Goal: Information Seeking & Learning: Learn about a topic

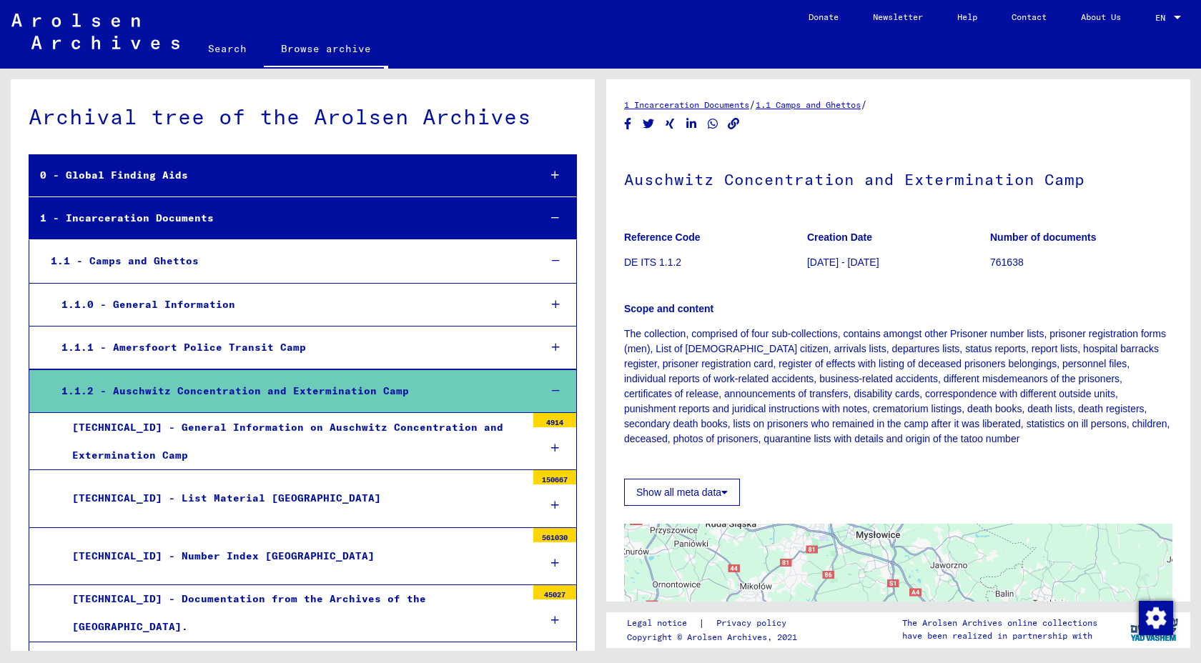
scroll to position [381, 0]
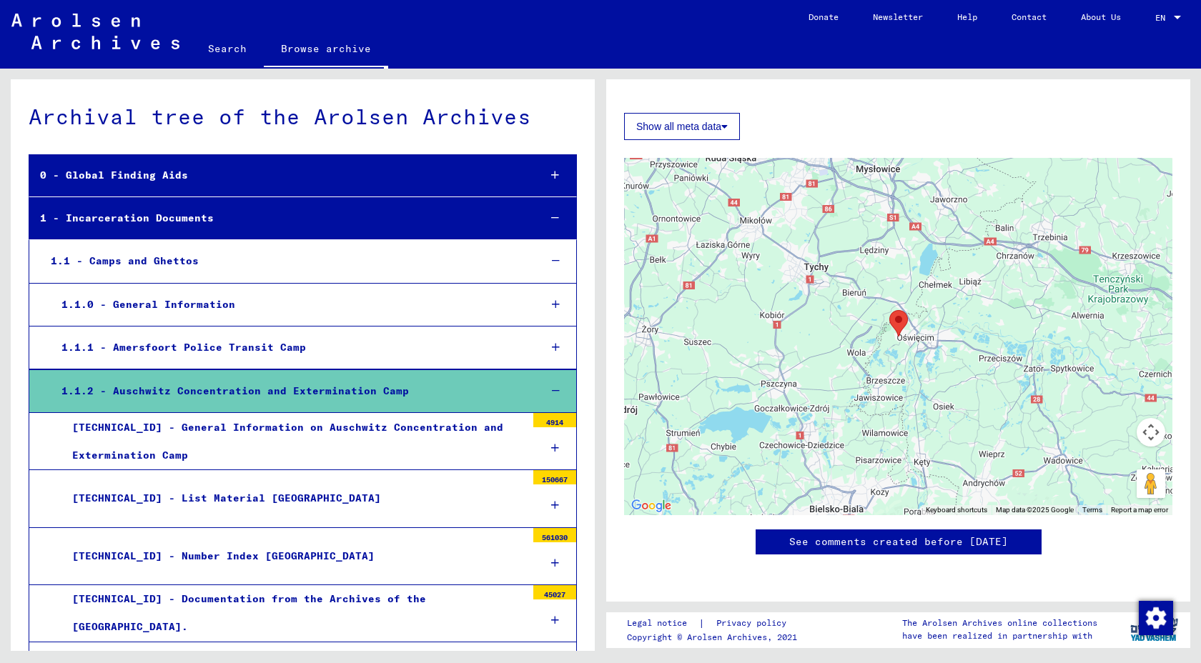
click at [166, 184] on div "0 - Global Finding Aids" at bounding box center [278, 176] width 498 height 28
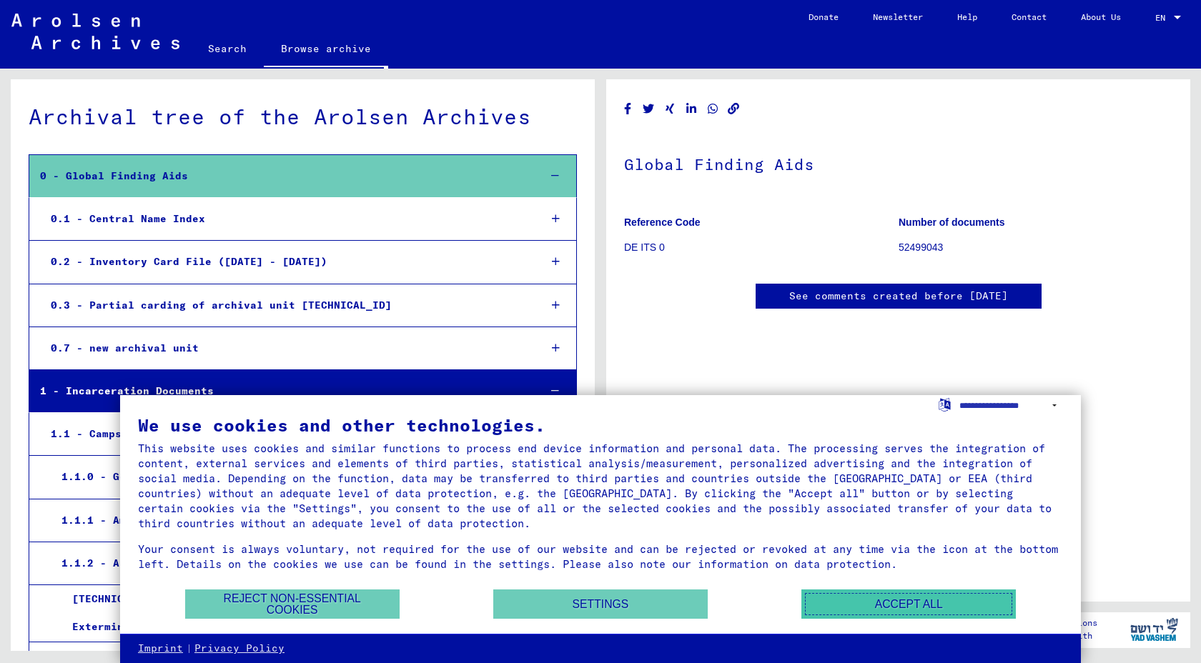
click at [863, 607] on button "Accept all" at bounding box center [908, 604] width 214 height 29
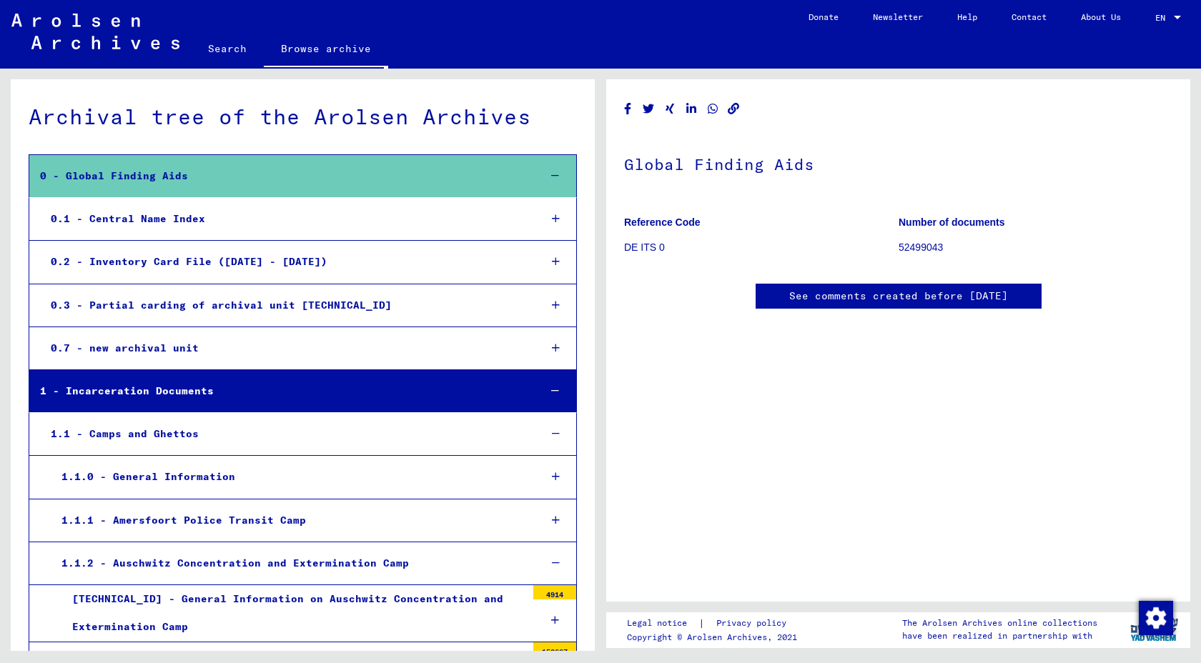
click at [281, 182] on div "0 - Global Finding Aids" at bounding box center [278, 176] width 498 height 28
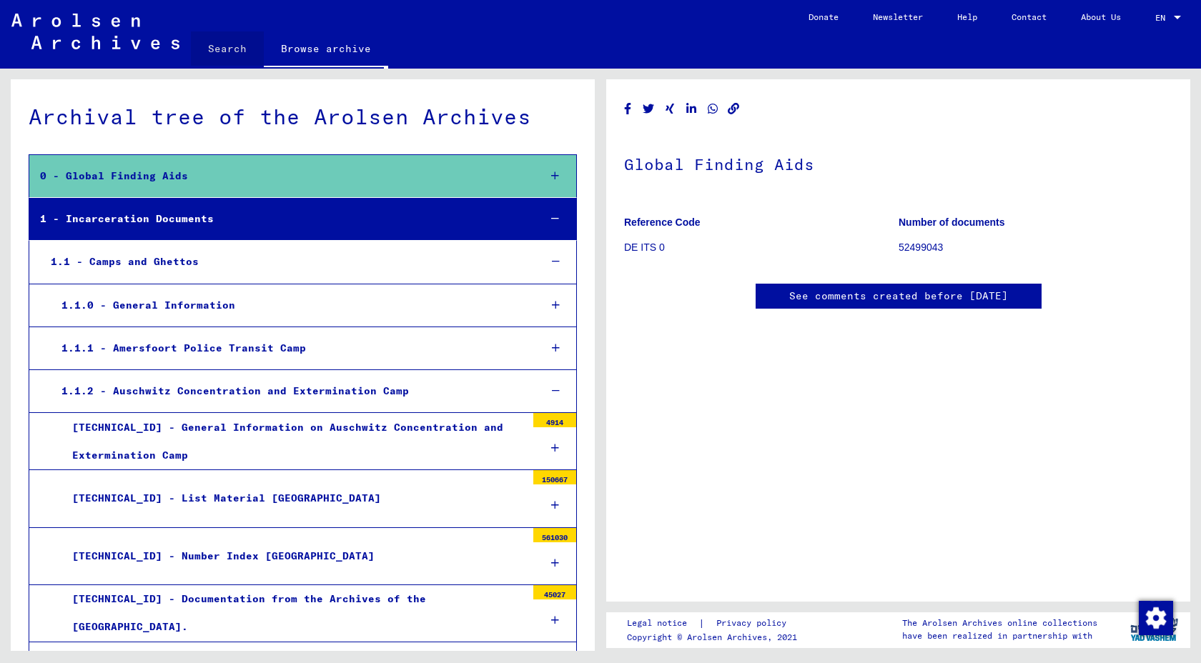
click at [247, 66] on link "Search" at bounding box center [227, 48] width 73 height 34
click at [367, 319] on div "1.1.0 - General Information" at bounding box center [289, 306] width 477 height 28
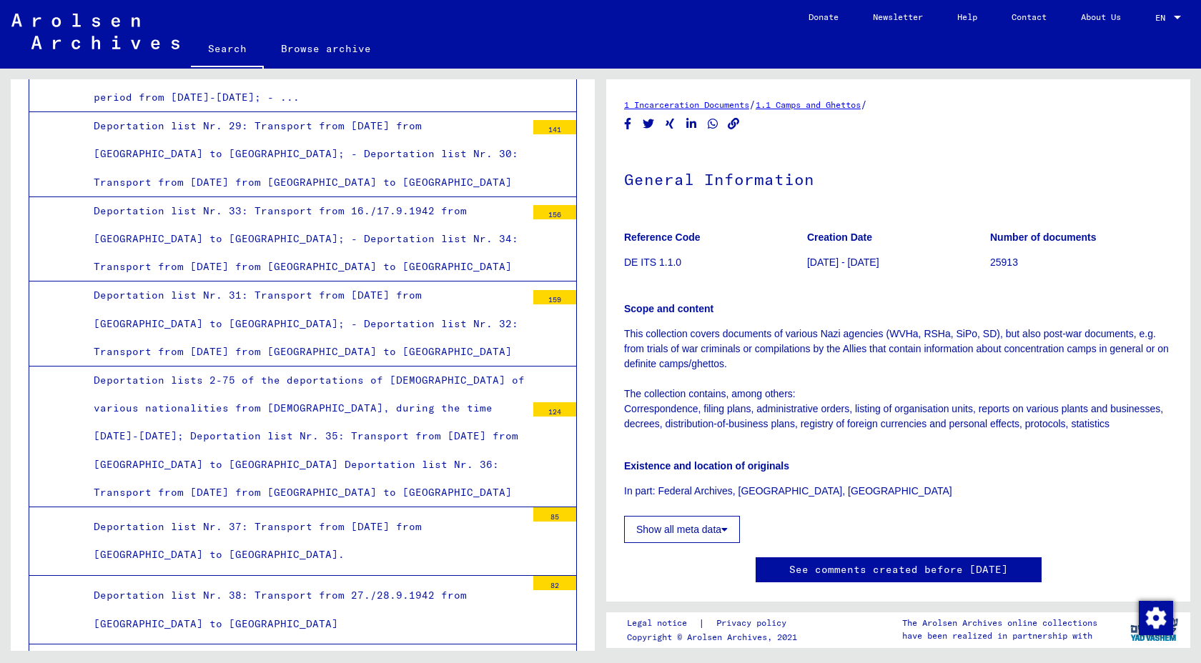
scroll to position [3023, 0]
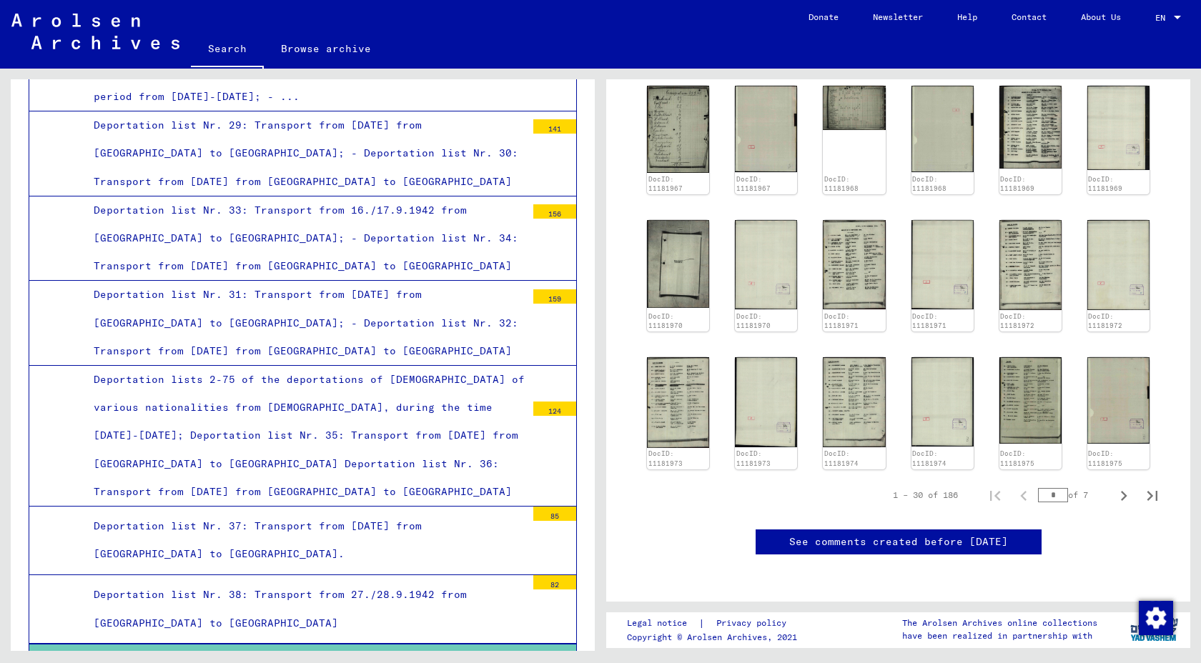
scroll to position [1012, 0]
click at [702, 354] on img at bounding box center [678, 401] width 66 height 95
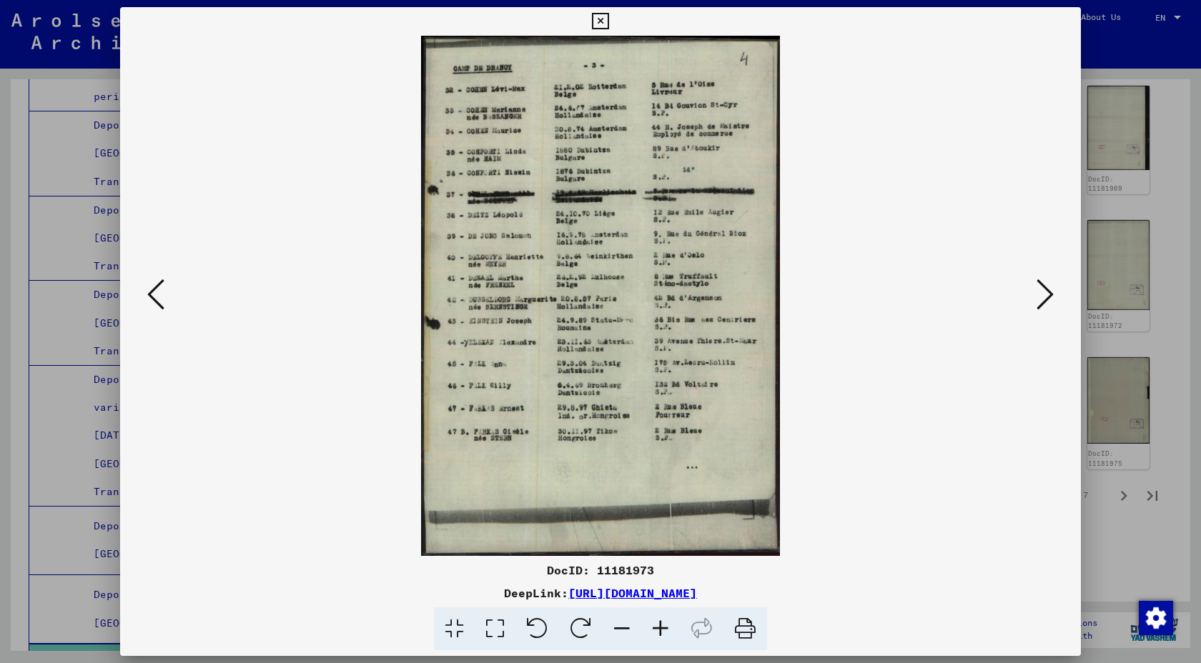
click at [1036, 298] on icon at bounding box center [1044, 294] width 17 height 34
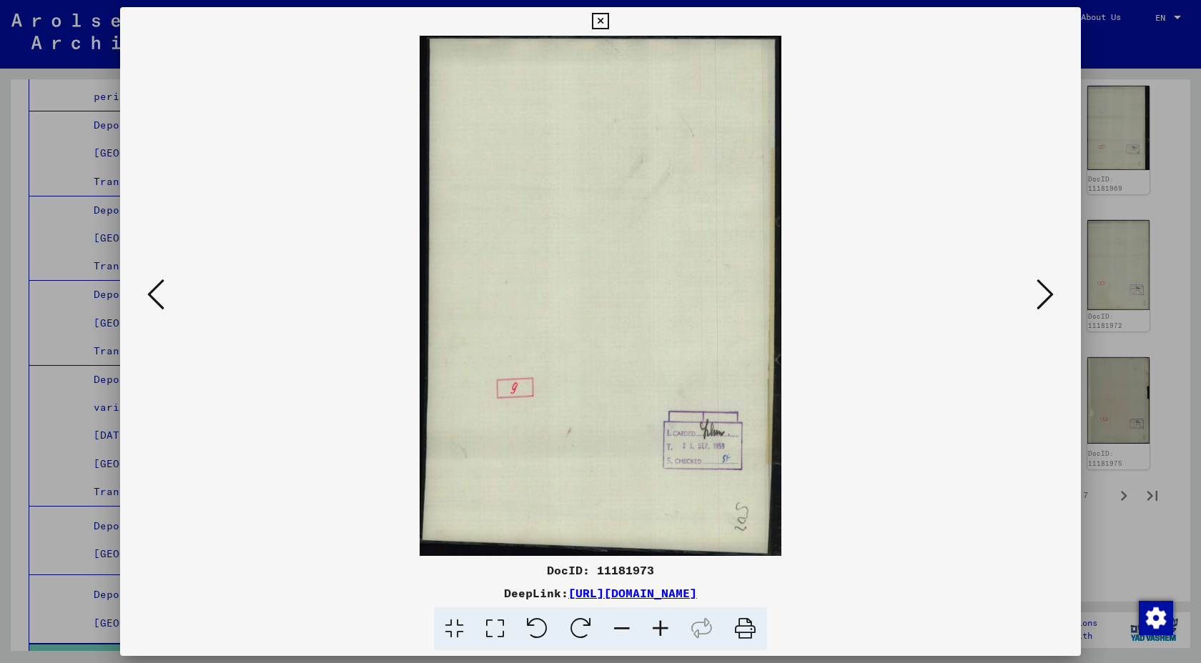
click at [1036, 298] on icon at bounding box center [1044, 294] width 17 height 34
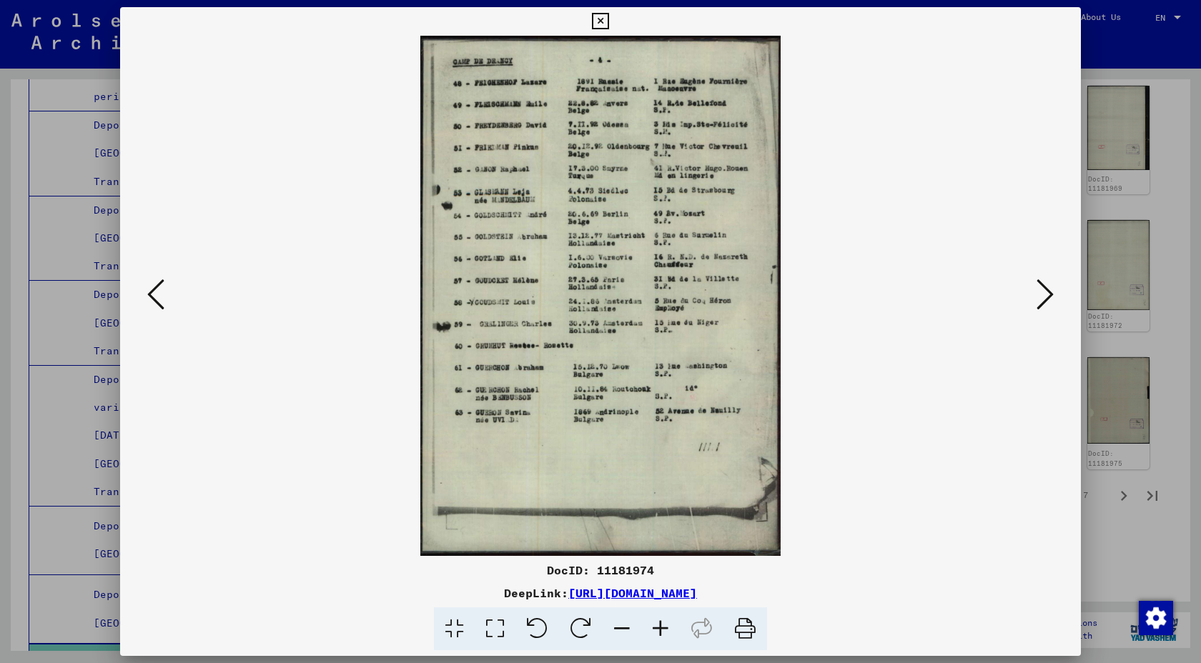
click at [1036, 298] on icon at bounding box center [1044, 294] width 17 height 34
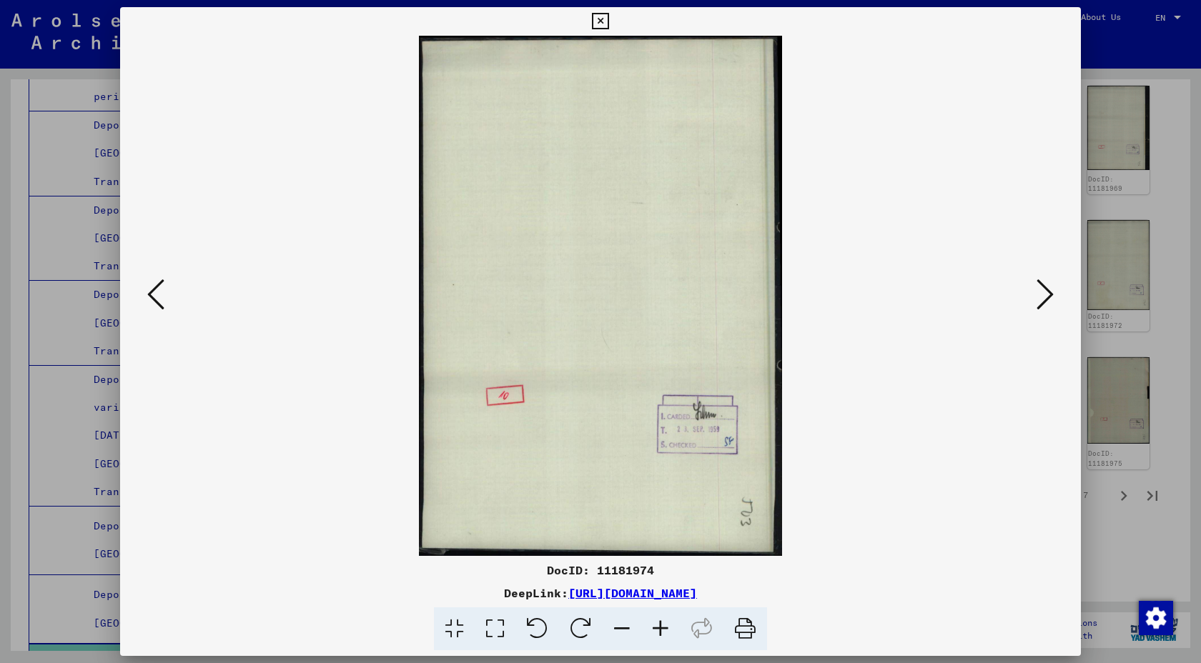
click at [1036, 298] on icon at bounding box center [1044, 294] width 17 height 34
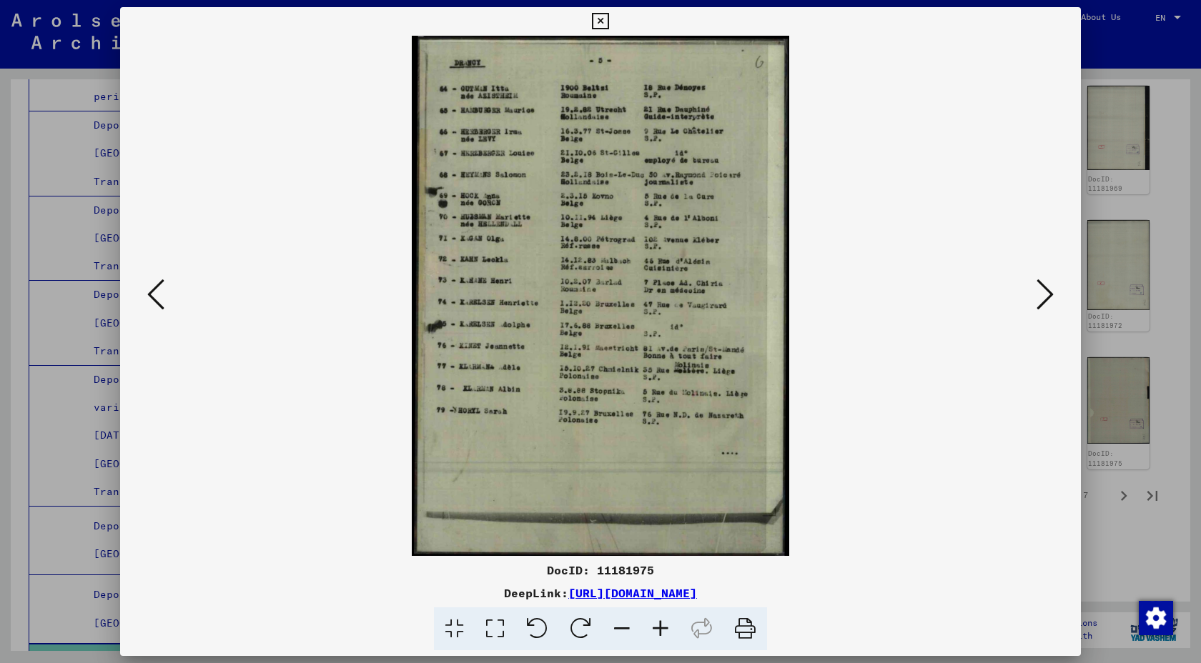
click at [1036, 299] on icon at bounding box center [1044, 294] width 17 height 34
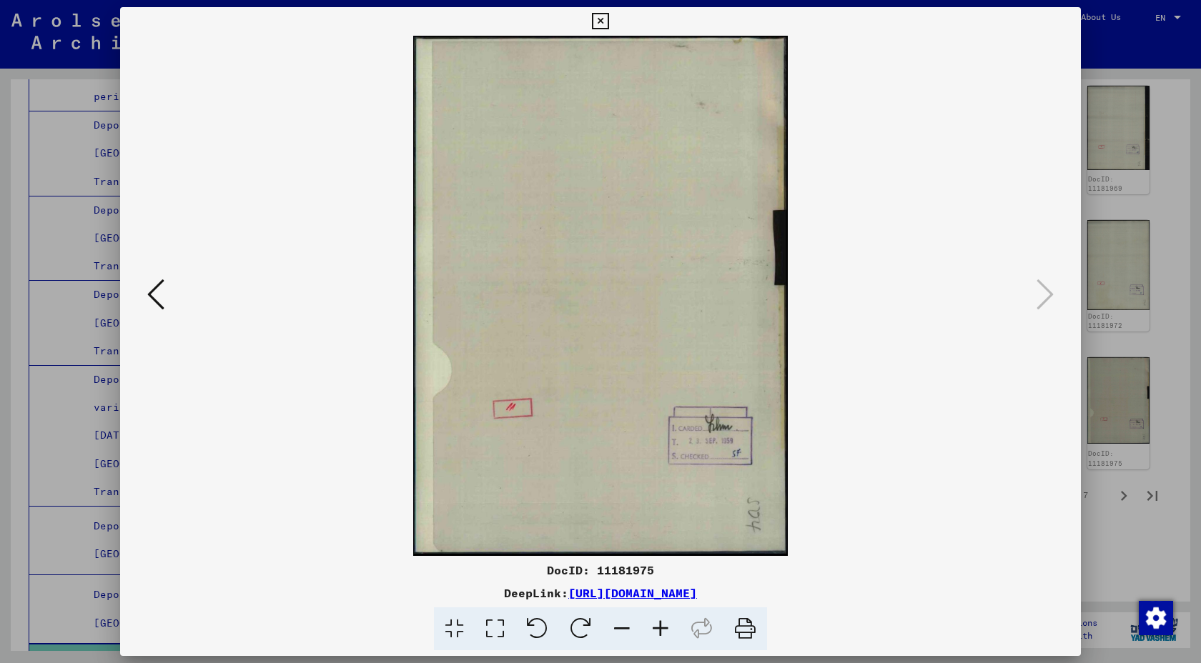
click at [697, 600] on link "[URL][DOMAIN_NAME]" at bounding box center [632, 593] width 129 height 14
